Goal: Find specific page/section: Find specific page/section

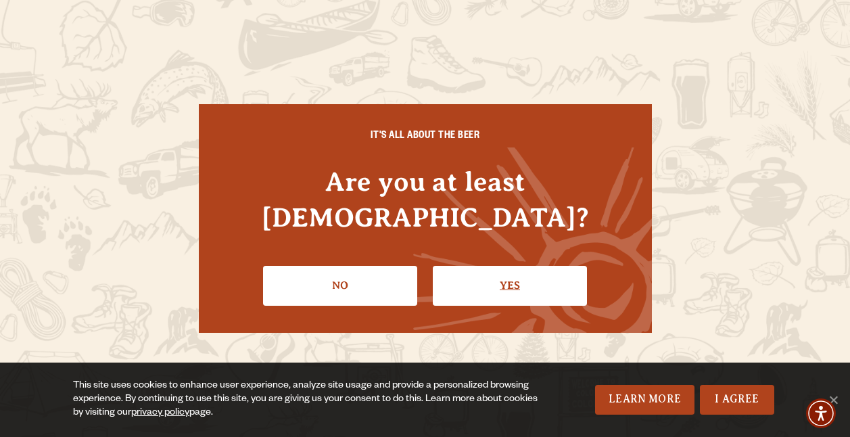
click at [496, 278] on link "Yes" at bounding box center [510, 285] width 154 height 39
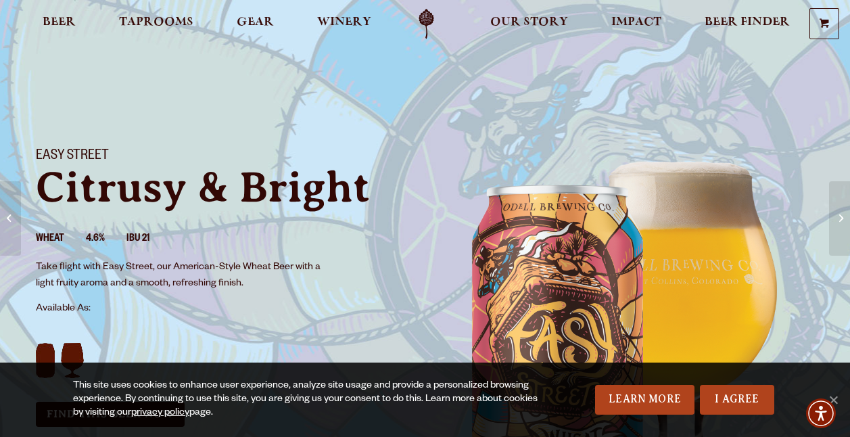
click at [349, 115] on section "Easy Street Citrusy & Bright Wheat 4.6% IBU 21 Take flight with Easy Street, ou…" at bounding box center [425, 346] width 850 height 692
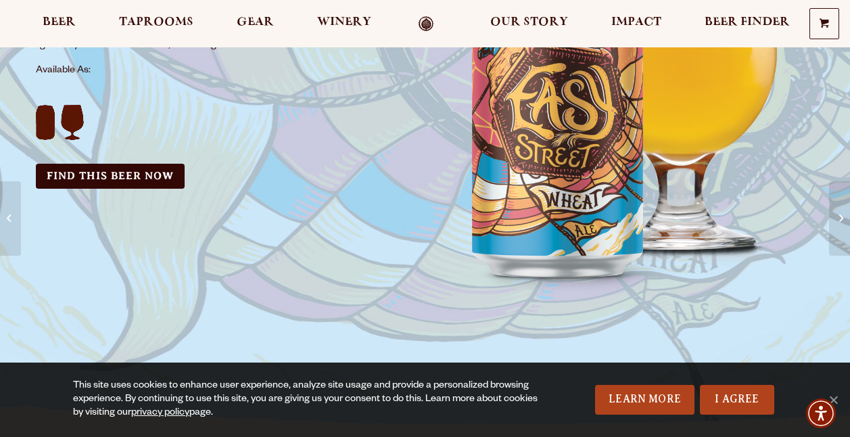
scroll to position [243, 0]
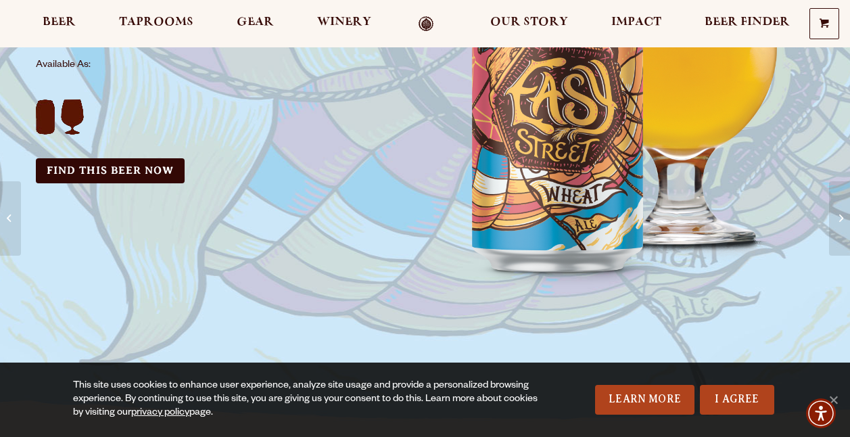
click at [744, 414] on span "This site uses cookies to enhance user experience, analyze site usage and provi…" at bounding box center [425, 399] width 782 height 41
click at [737, 396] on link "I Agree" at bounding box center [737, 400] width 74 height 30
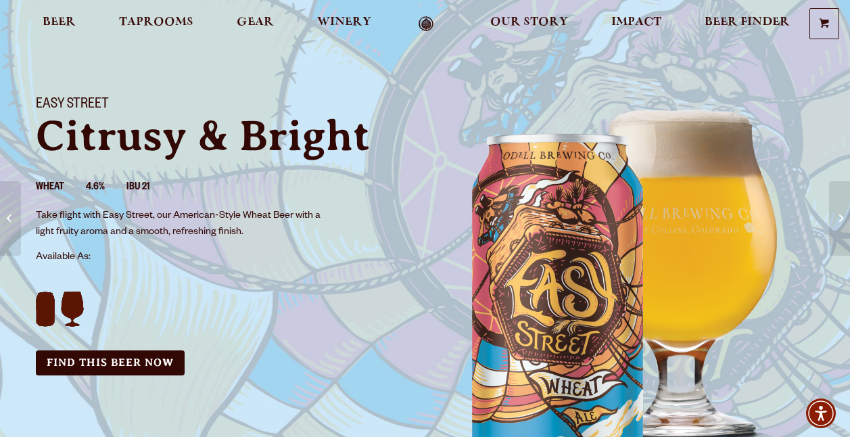
scroll to position [27, 0]
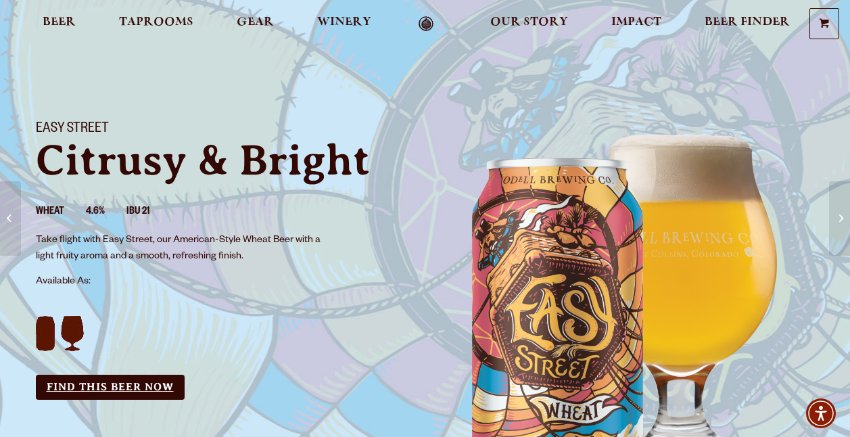
click at [88, 387] on link "Find this Beer Now" at bounding box center [110, 386] width 149 height 25
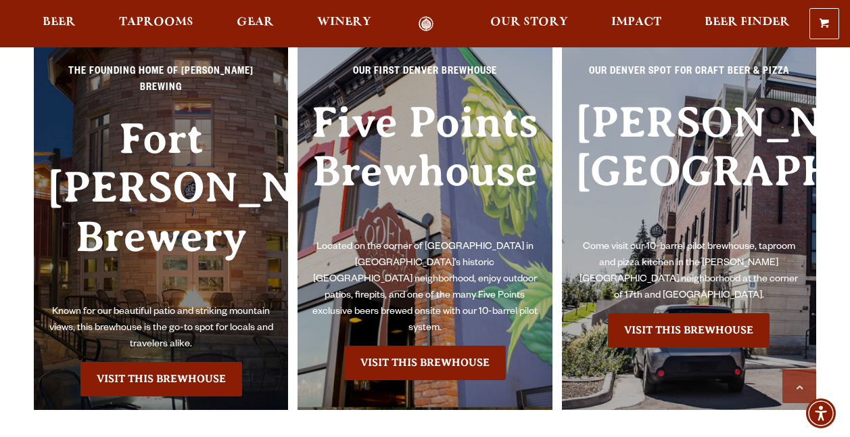
scroll to position [1163, 0]
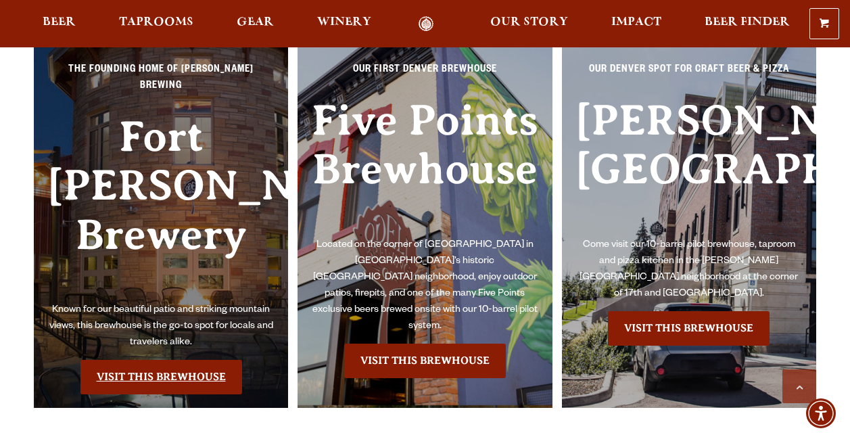
click at [132, 361] on link "Visit this Brewhouse" at bounding box center [161, 377] width 162 height 34
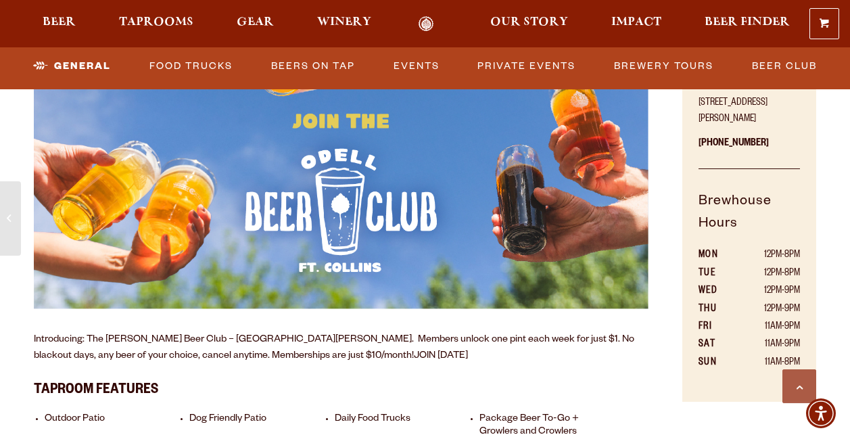
scroll to position [703, 0]
